Goal: Information Seeking & Learning: Learn about a topic

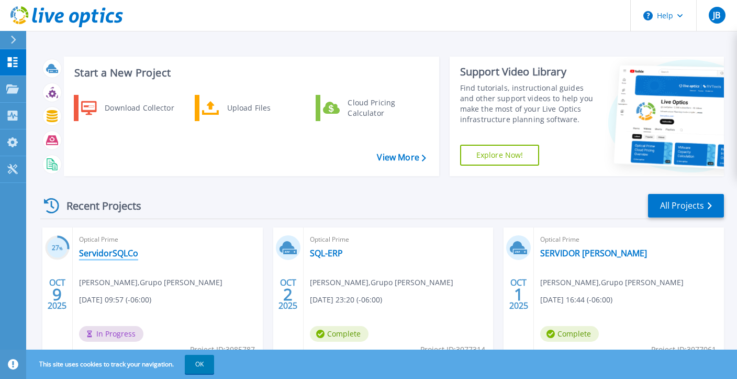
click at [117, 251] on link "ServidorSQLCo" at bounding box center [108, 253] width 59 height 10
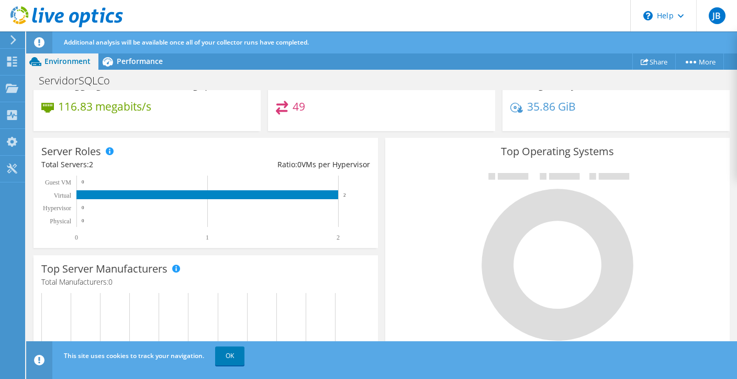
scroll to position [203, 0]
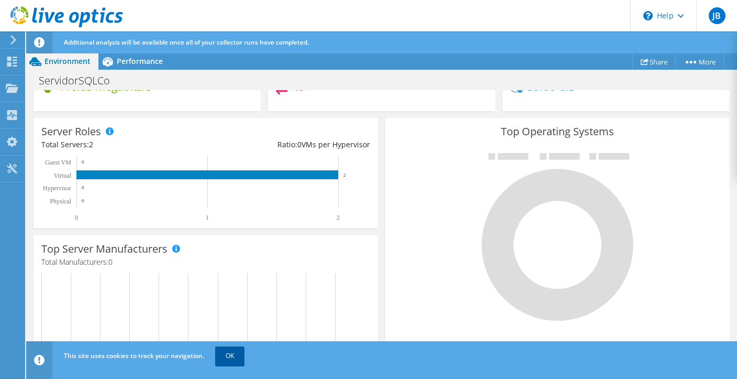
click at [235, 349] on link "OK" at bounding box center [229, 355] width 29 height 19
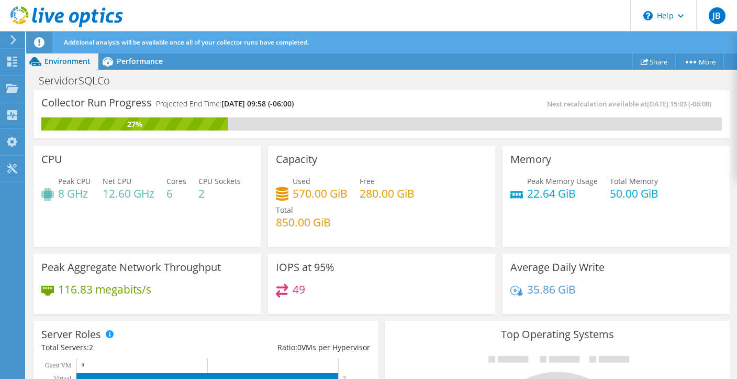
scroll to position [0, 0]
click at [128, 60] on span "Performance" at bounding box center [140, 61] width 46 height 10
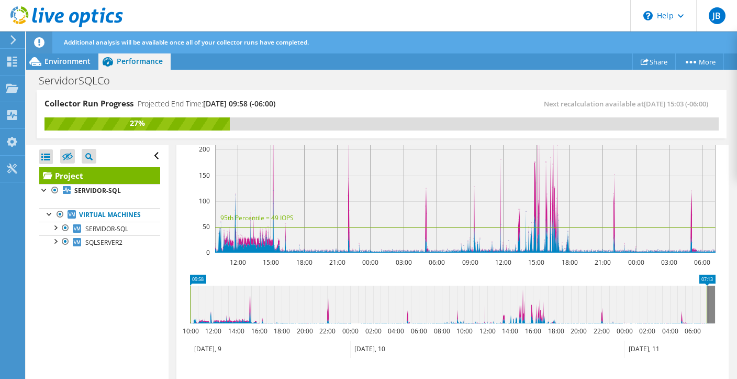
scroll to position [405, 0]
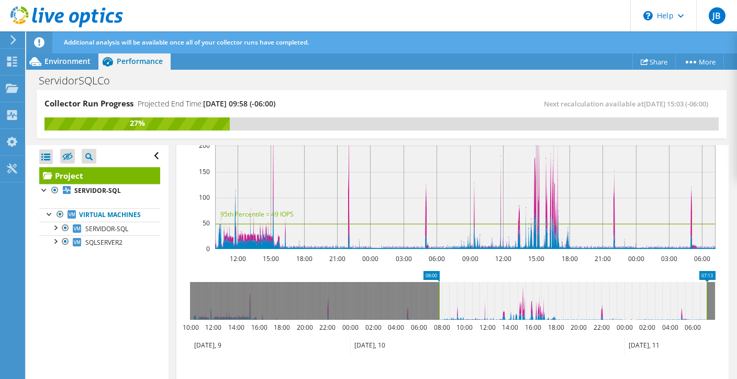
drag, startPoint x: 190, startPoint y: 296, endPoint x: 439, endPoint y: 297, distance: 249.2
click at [439, 297] on rect at bounding box center [439, 301] width 4 height 38
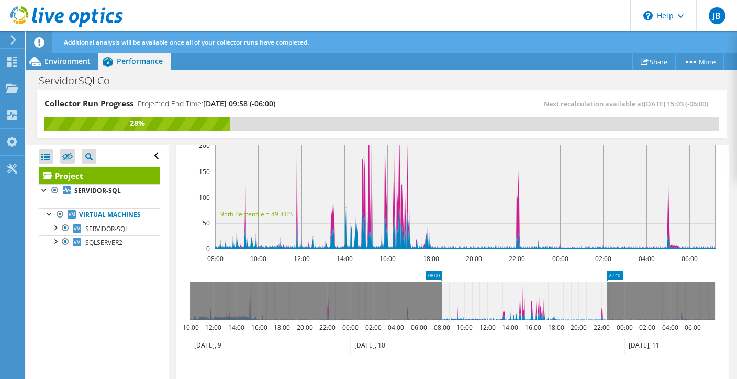
drag, startPoint x: 706, startPoint y: 294, endPoint x: 606, endPoint y: 292, distance: 100.0
click at [606, 292] on rect at bounding box center [607, 301] width 4 height 38
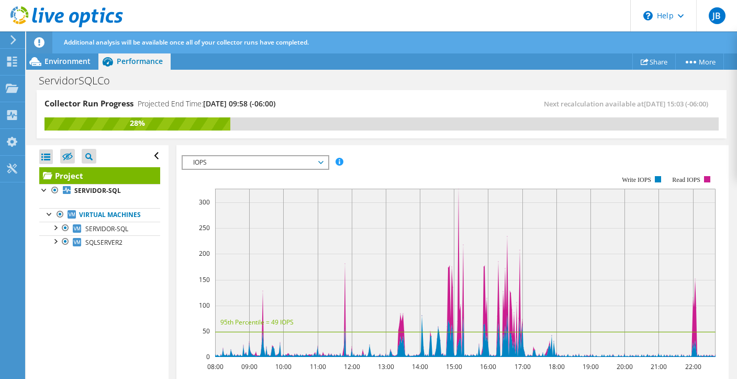
scroll to position [247, 0]
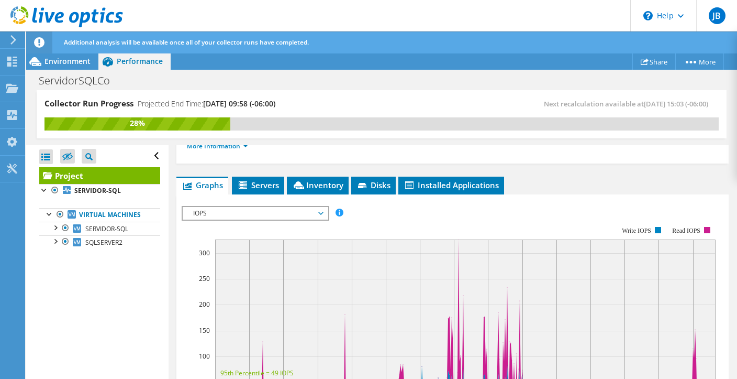
click at [324, 211] on span "IOPS" at bounding box center [255, 213] width 145 height 13
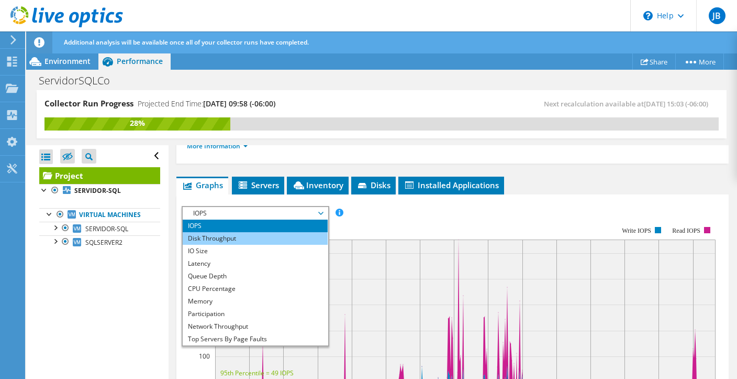
click at [269, 236] on li "Disk Throughput" at bounding box center [255, 238] width 145 height 13
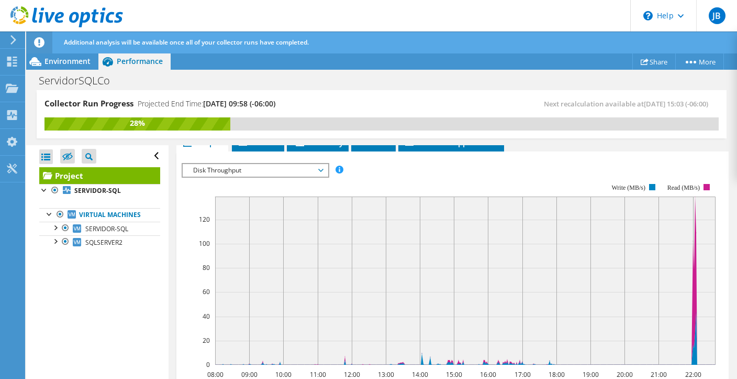
scroll to position [297, 0]
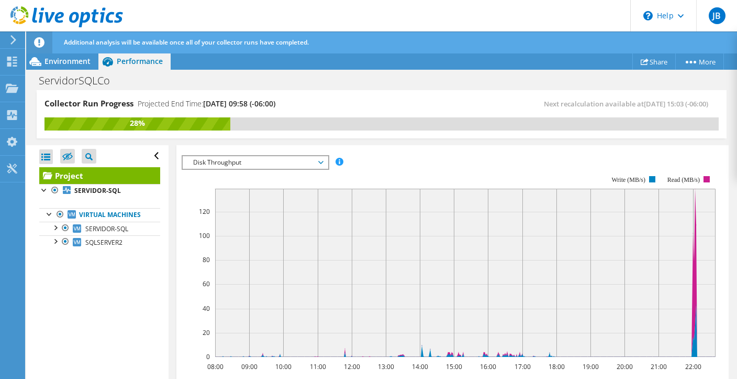
click at [321, 160] on span "Disk Throughput" at bounding box center [255, 162] width 135 height 13
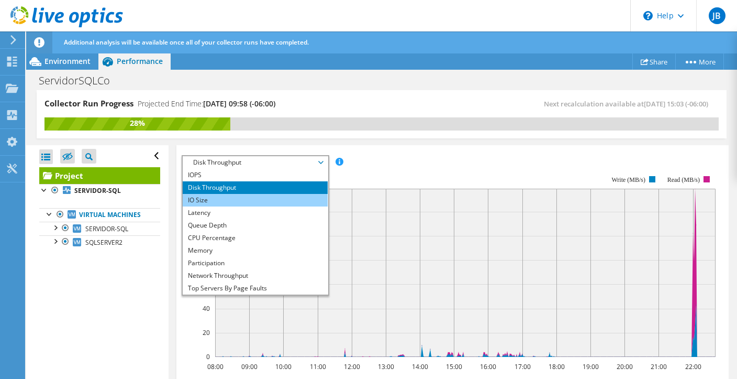
click at [285, 198] on li "IO Size" at bounding box center [255, 200] width 145 height 13
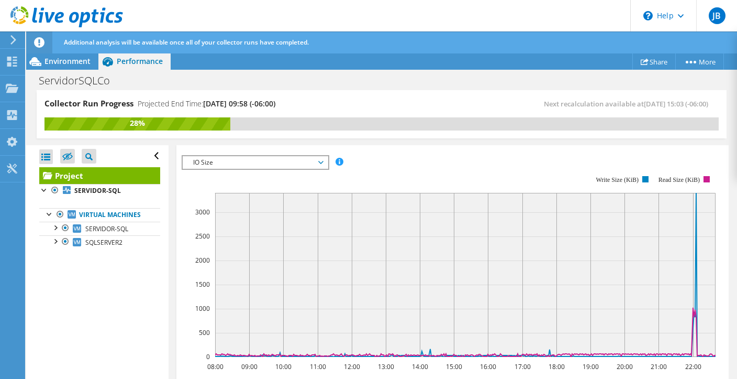
click at [325, 158] on span "IO Size" at bounding box center [255, 162] width 145 height 13
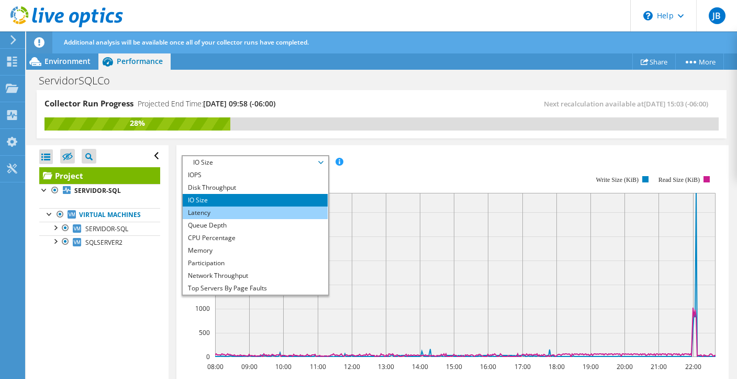
click at [267, 209] on li "Latency" at bounding box center [255, 212] width 145 height 13
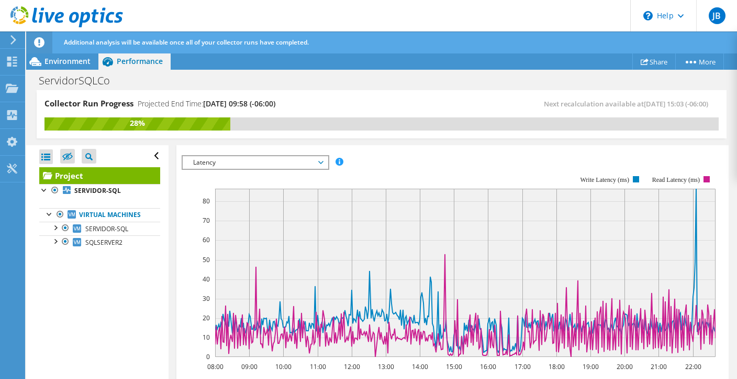
click at [232, 156] on span "Latency" at bounding box center [255, 162] width 135 height 13
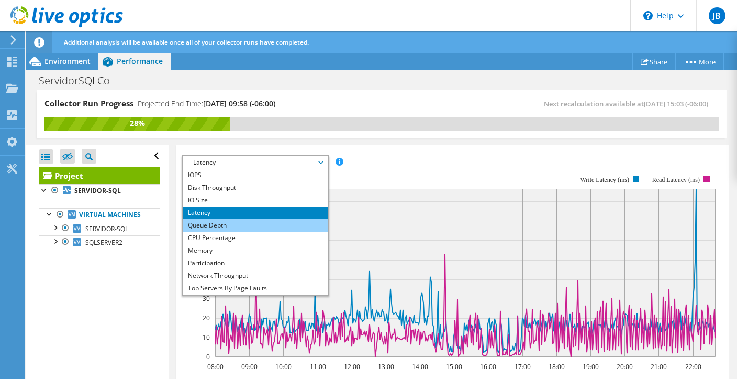
click at [223, 222] on li "Queue Depth" at bounding box center [255, 225] width 145 height 13
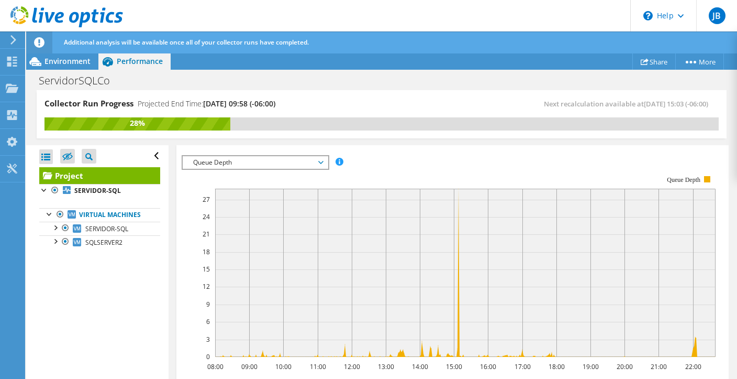
click at [276, 160] on span "Queue Depth" at bounding box center [255, 162] width 135 height 13
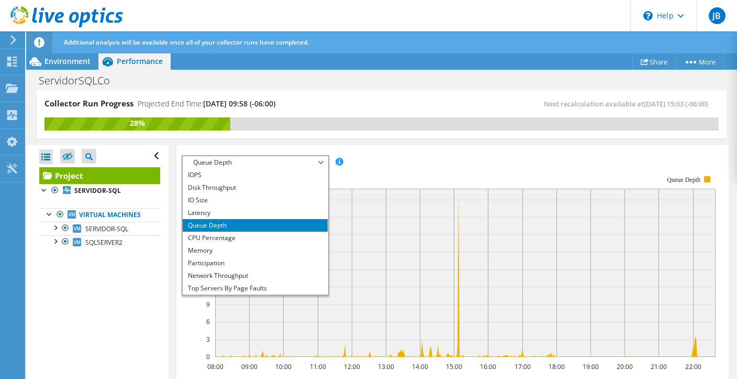
click at [418, 169] on rect at bounding box center [449, 265] width 534 height 209
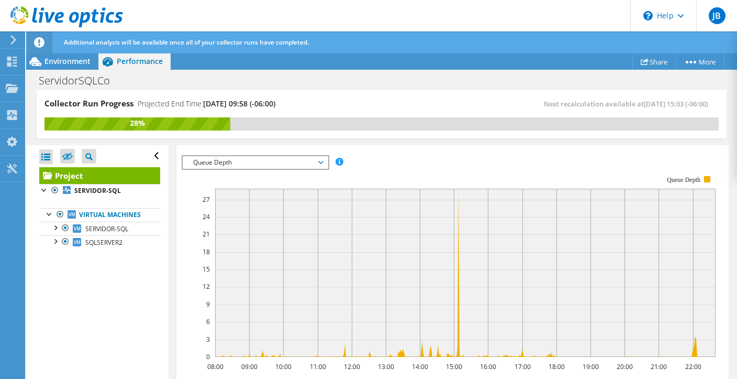
scroll to position [449, 0]
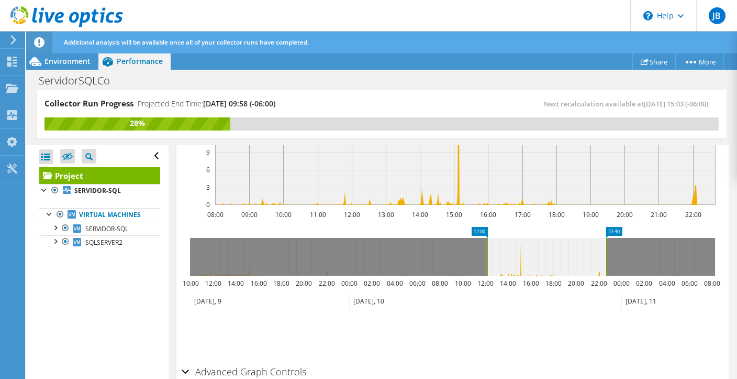
drag, startPoint x: 439, startPoint y: 251, endPoint x: 486, endPoint y: 251, distance: 47.6
click at [486, 251] on rect at bounding box center [487, 257] width 4 height 38
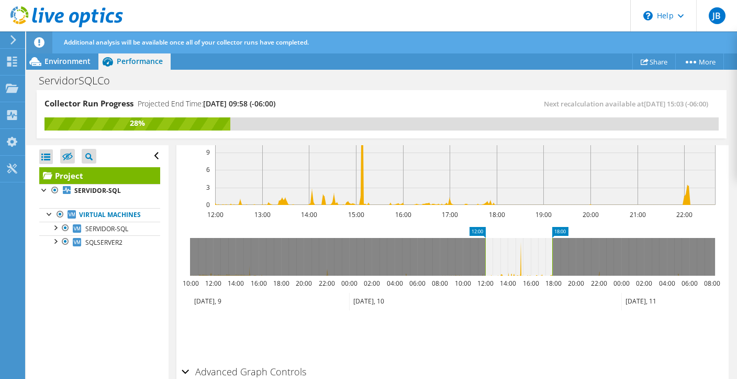
drag, startPoint x: 606, startPoint y: 256, endPoint x: 549, endPoint y: 254, distance: 57.1
click at [550, 254] on rect at bounding box center [552, 257] width 4 height 38
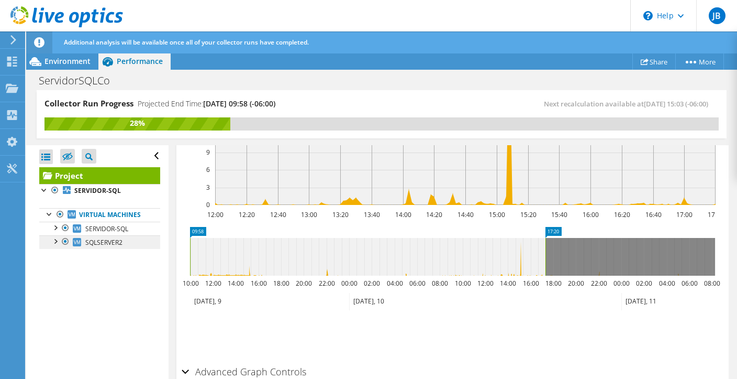
drag, startPoint x: 486, startPoint y: 258, endPoint x: 146, endPoint y: 248, distance: 340.5
click at [146, 248] on div "Collector Run Progress Projected End Time: [DATE] 09:58 (-06:00) Next recalcula…" at bounding box center [381, 235] width 711 height 290
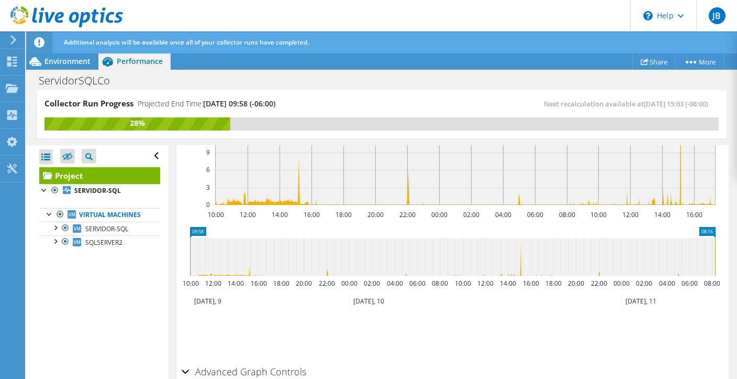
drag, startPoint x: 547, startPoint y: 258, endPoint x: 737, endPoint y: 254, distance: 189.6
click at [737, 254] on article "Project Details Prepared for: [PERSON_NAME], [EMAIL_ADDRESS][DOMAIN_NAME] Accou…" at bounding box center [453, 262] width 569 height 235
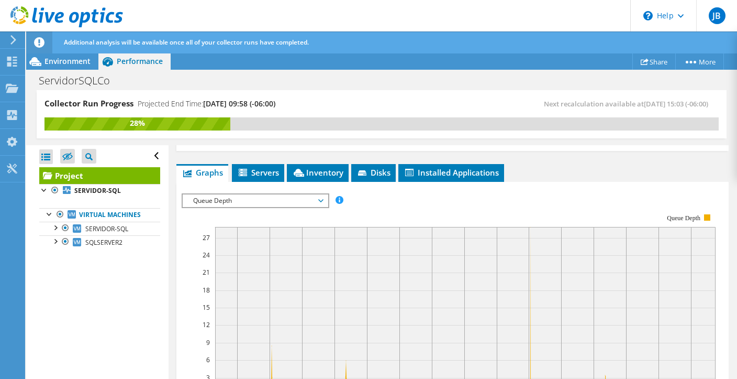
scroll to position [196, 0]
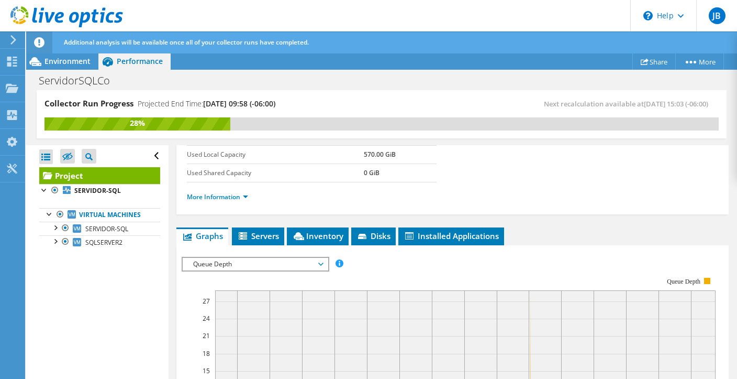
click at [276, 258] on span "Queue Depth" at bounding box center [255, 264] width 135 height 13
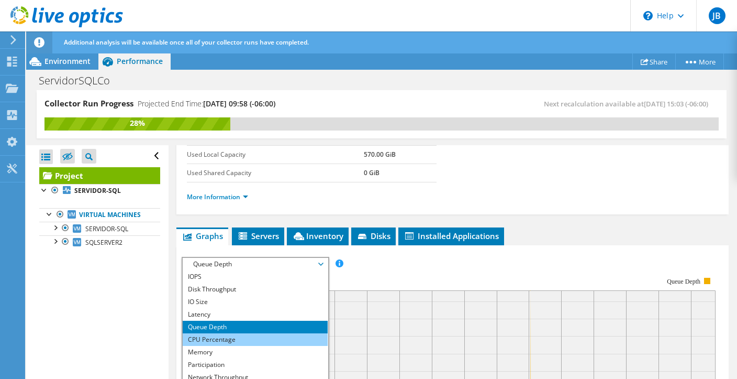
click at [231, 336] on li "CPU Percentage" at bounding box center [255, 339] width 145 height 13
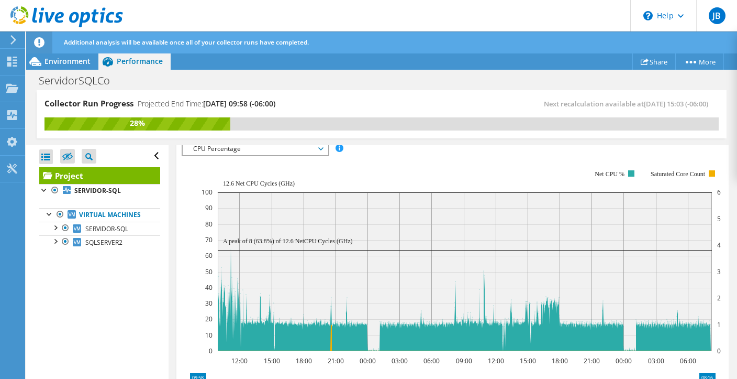
scroll to position [297, 0]
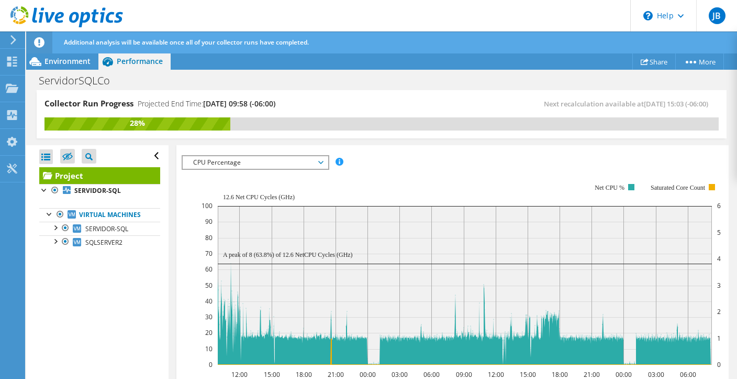
click at [304, 160] on span "CPU Percentage" at bounding box center [255, 162] width 135 height 13
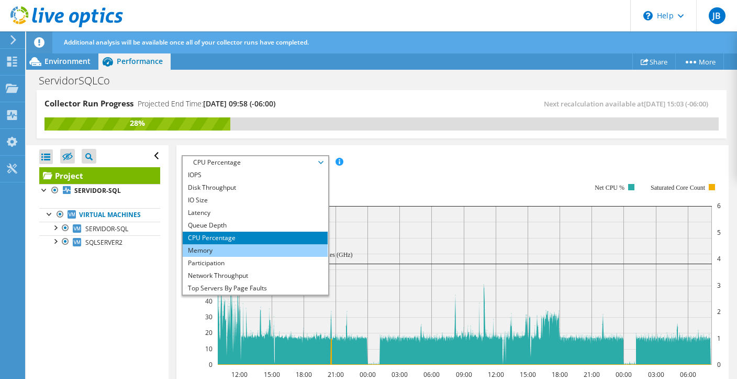
click at [234, 250] on li "Memory" at bounding box center [255, 250] width 145 height 13
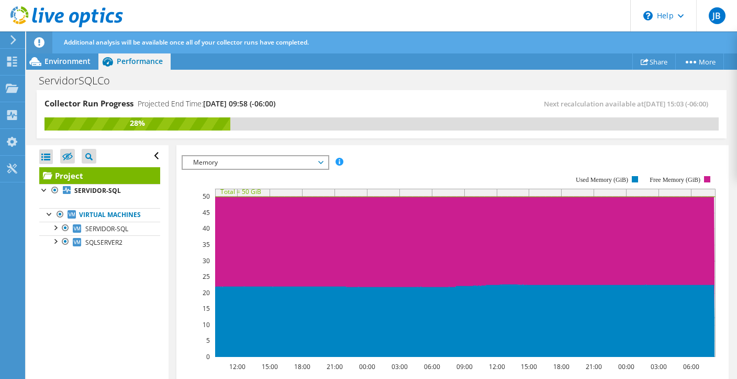
click at [320, 161] on span "Memory" at bounding box center [255, 162] width 135 height 13
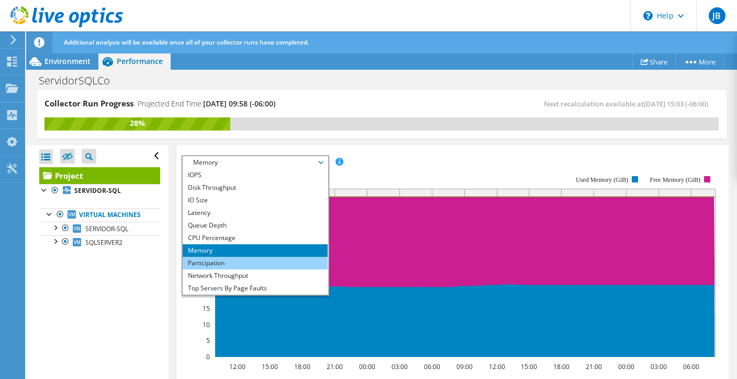
click at [236, 257] on li "Participation" at bounding box center [255, 263] width 145 height 13
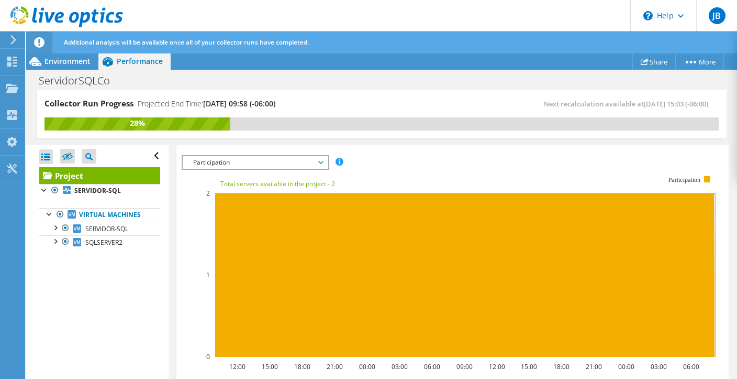
click at [322, 159] on span "Participation" at bounding box center [255, 162] width 135 height 13
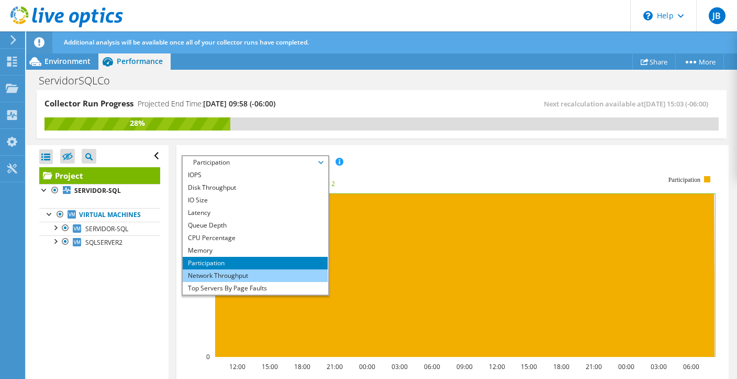
click at [243, 274] on li "Network Throughput" at bounding box center [255, 275] width 145 height 13
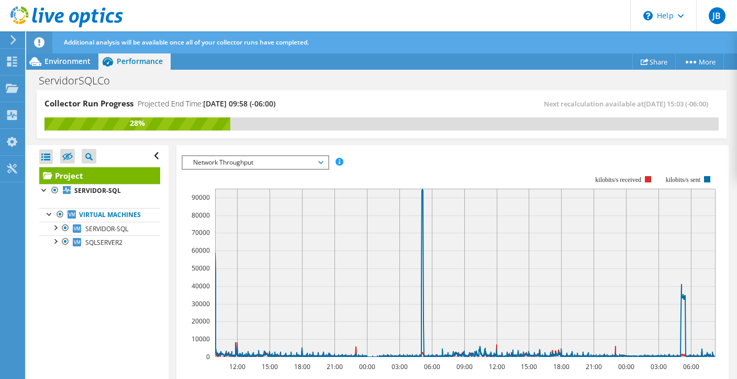
click at [323, 161] on icon at bounding box center [320, 162] width 5 height 3
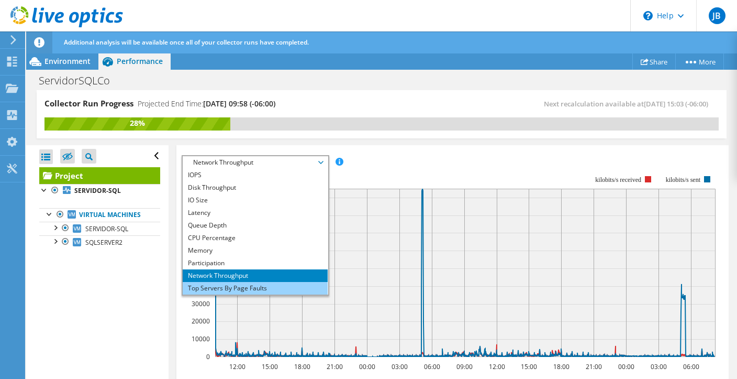
click at [267, 285] on li "Top Servers By Page Faults" at bounding box center [255, 288] width 145 height 13
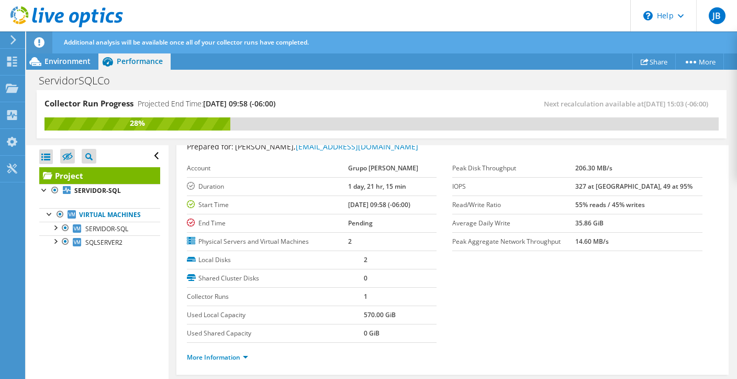
scroll to position [0, 0]
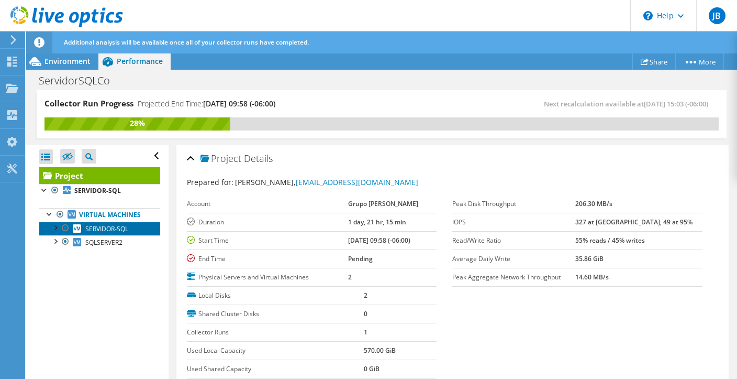
click at [102, 228] on span "SERVIDOR-SQL" at bounding box center [106, 228] width 43 height 9
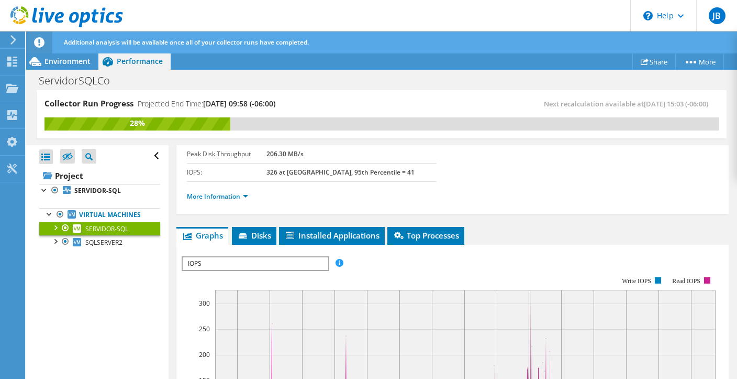
scroll to position [203, 0]
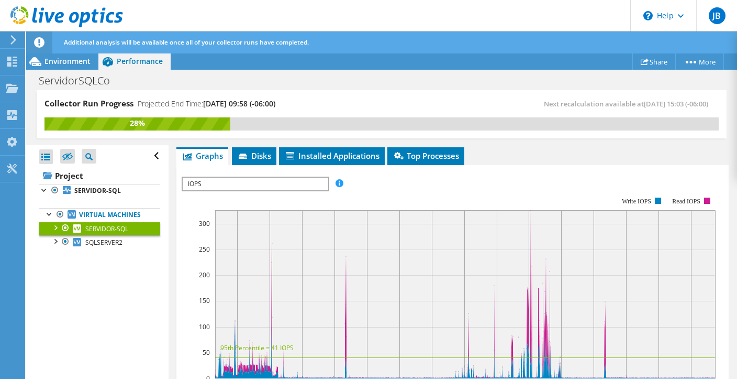
click at [304, 180] on span "IOPS" at bounding box center [255, 183] width 145 height 13
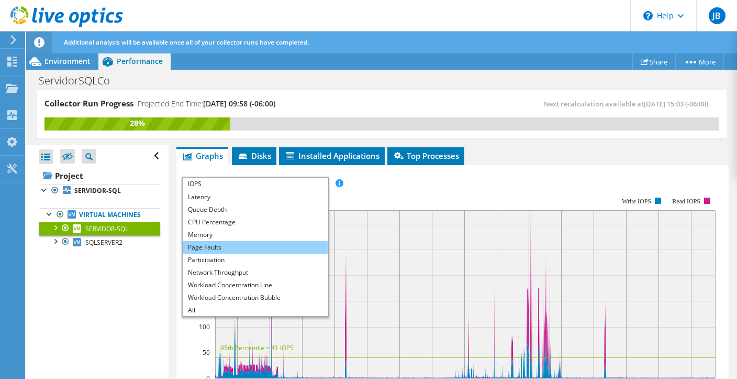
click at [252, 241] on li "Page Faults" at bounding box center [255, 247] width 145 height 13
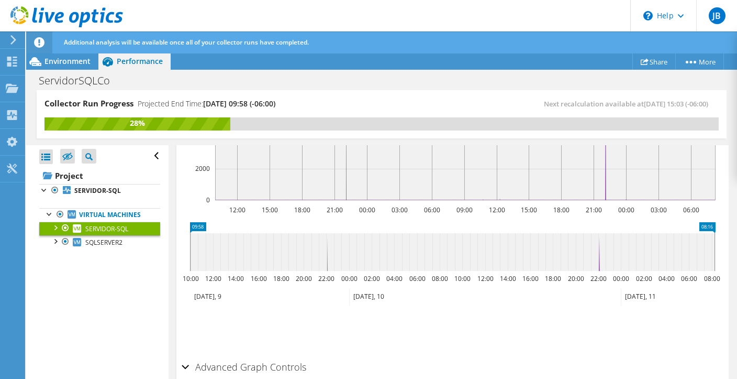
scroll to position [405, 0]
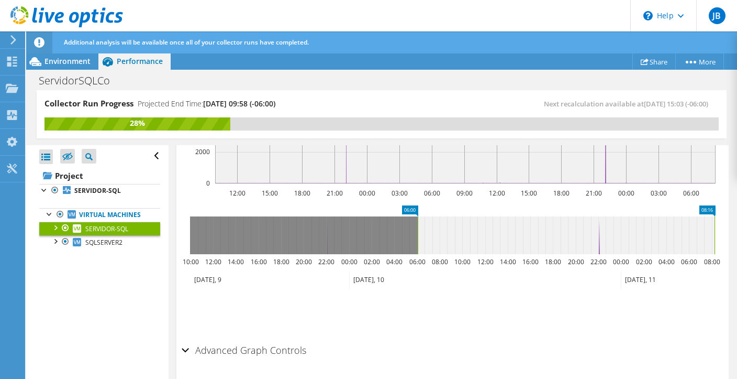
drag, startPoint x: 191, startPoint y: 237, endPoint x: 418, endPoint y: 244, distance: 227.9
click at [418, 244] on rect at bounding box center [418, 235] width 4 height 38
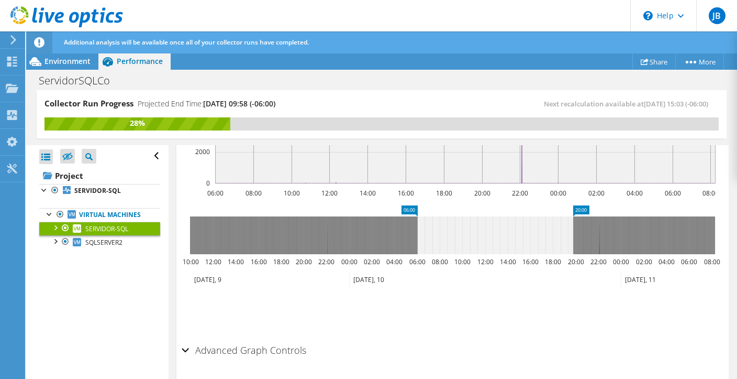
drag, startPoint x: 715, startPoint y: 233, endPoint x: 574, endPoint y: 225, distance: 141.1
click at [574, 225] on rect at bounding box center [573, 235] width 4 height 38
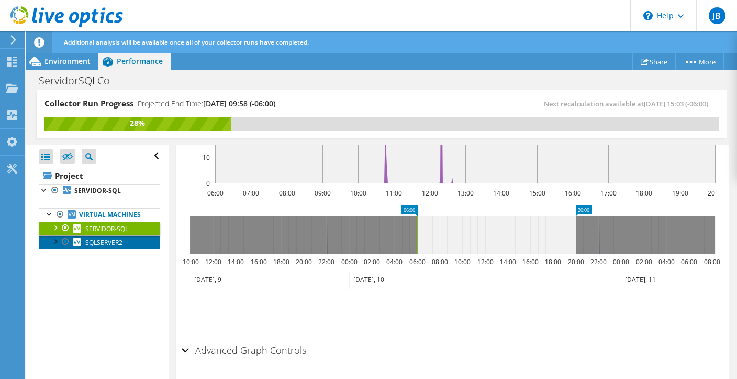
click at [110, 241] on span "SQLSERVER2" at bounding box center [103, 242] width 37 height 9
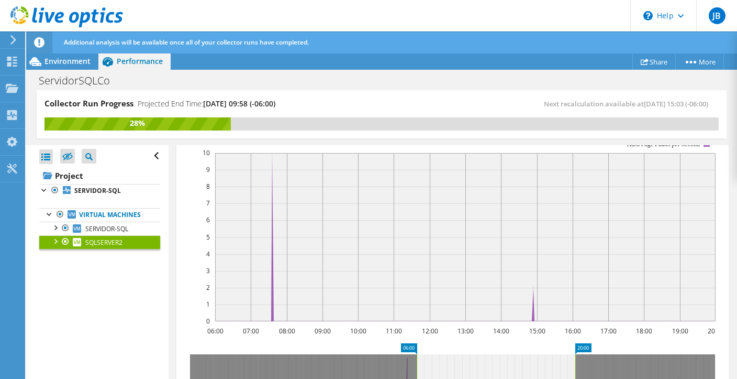
scroll to position [318, 0]
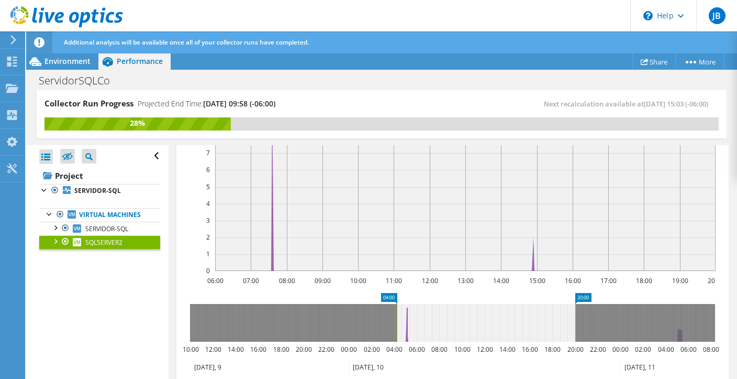
drag, startPoint x: 416, startPoint y: 324, endPoint x: 396, endPoint y: 324, distance: 19.9
click at [396, 324] on rect at bounding box center [397, 323] width 4 height 38
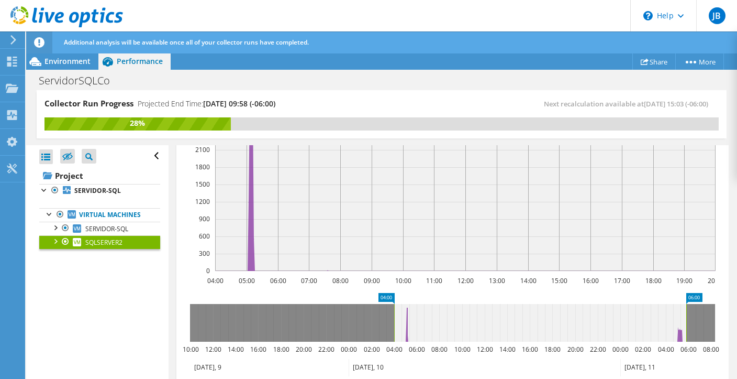
drag, startPoint x: 574, startPoint y: 314, endPoint x: 685, endPoint y: 312, distance: 111.0
click at [685, 312] on rect at bounding box center [686, 323] width 4 height 38
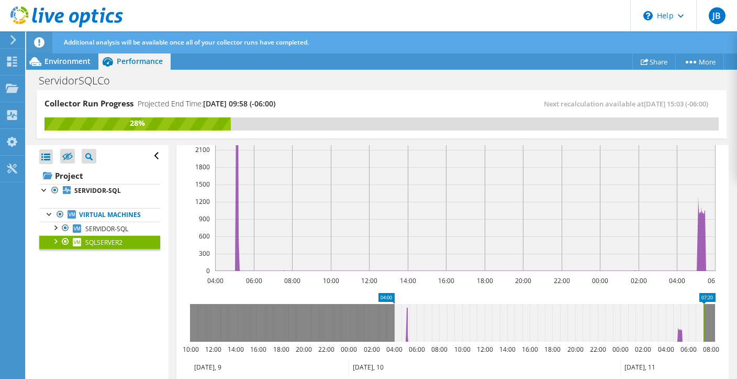
drag, startPoint x: 690, startPoint y: 308, endPoint x: 705, endPoint y: 308, distance: 15.2
click at [705, 308] on rect at bounding box center [704, 323] width 4 height 38
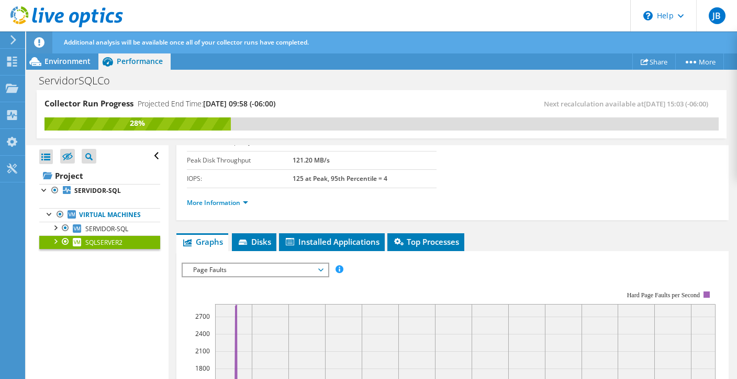
scroll to position [115, 0]
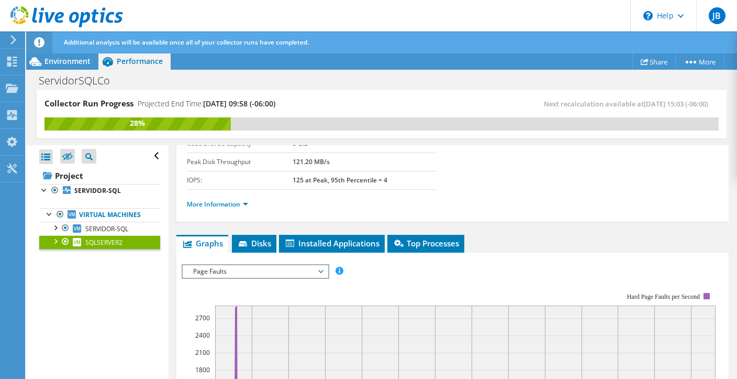
click at [264, 267] on span "Page Faults" at bounding box center [255, 271] width 135 height 13
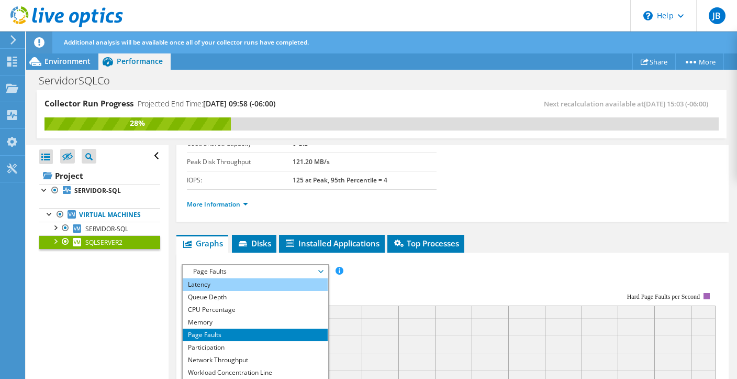
click at [270, 280] on li "Latency" at bounding box center [255, 284] width 145 height 13
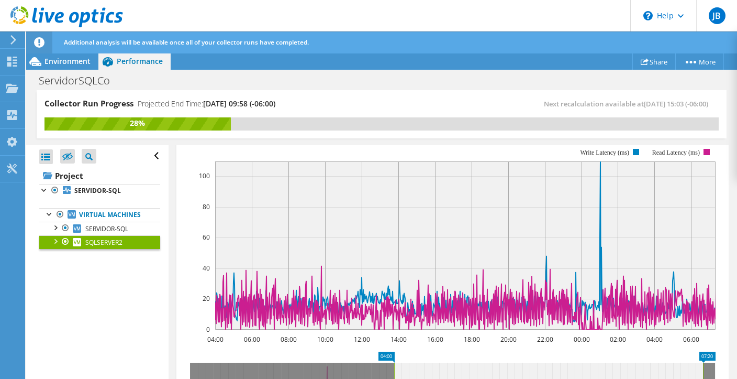
scroll to position [268, 0]
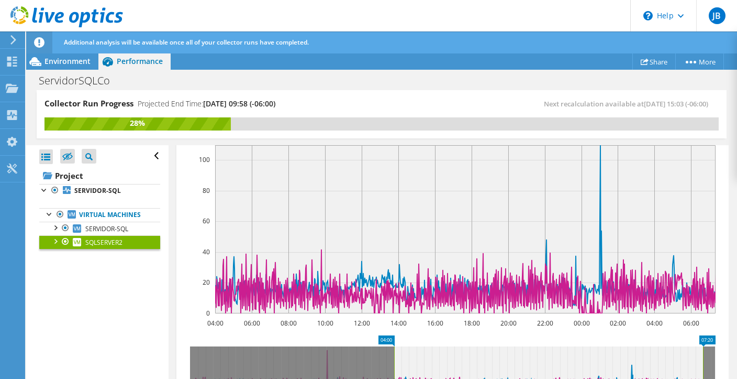
click at [108, 241] on span "SQLSERVER2" at bounding box center [103, 242] width 37 height 9
click at [107, 227] on span "SERVIDOR-SQL" at bounding box center [106, 228] width 43 height 9
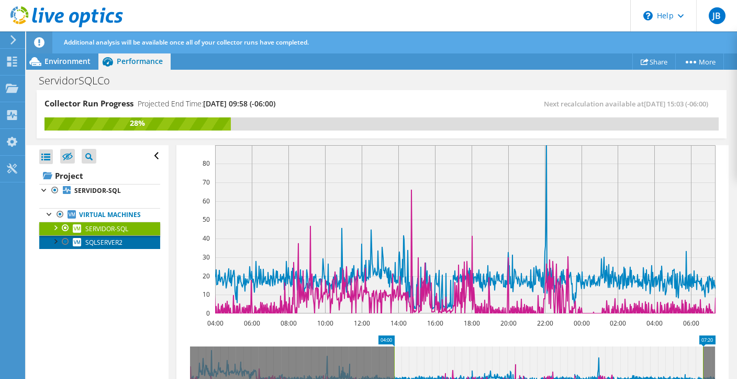
click at [103, 242] on span "SQLSERVER2" at bounding box center [103, 242] width 37 height 9
